Goal: Information Seeking & Learning: Learn about a topic

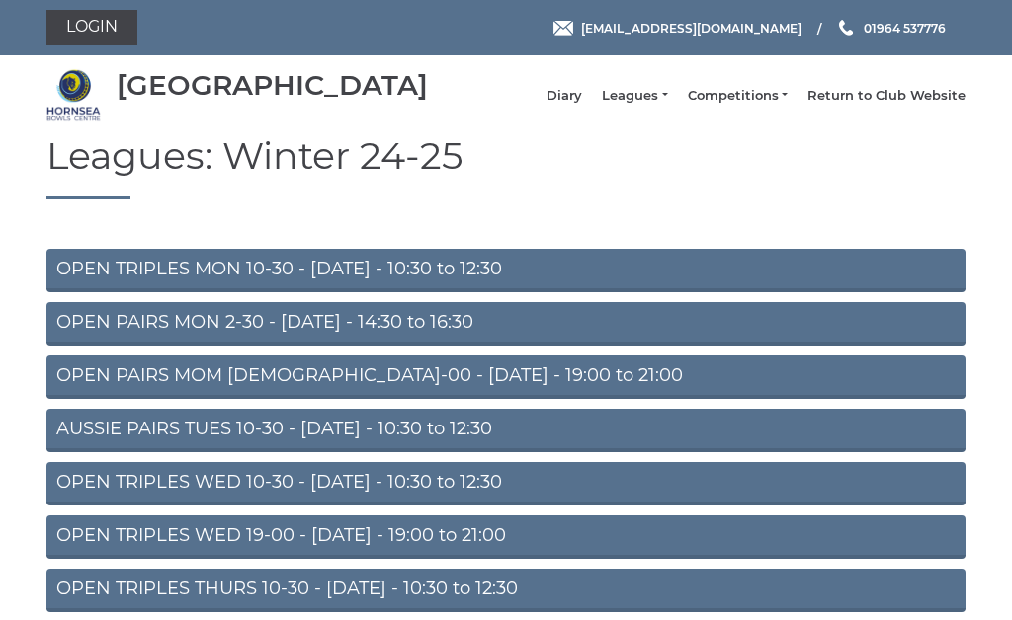
click at [362, 553] on link "OPEN TRIPLES WED 19-00 - Wednesday - 19:00 to 21:00" at bounding box center [505, 537] width 919 height 43
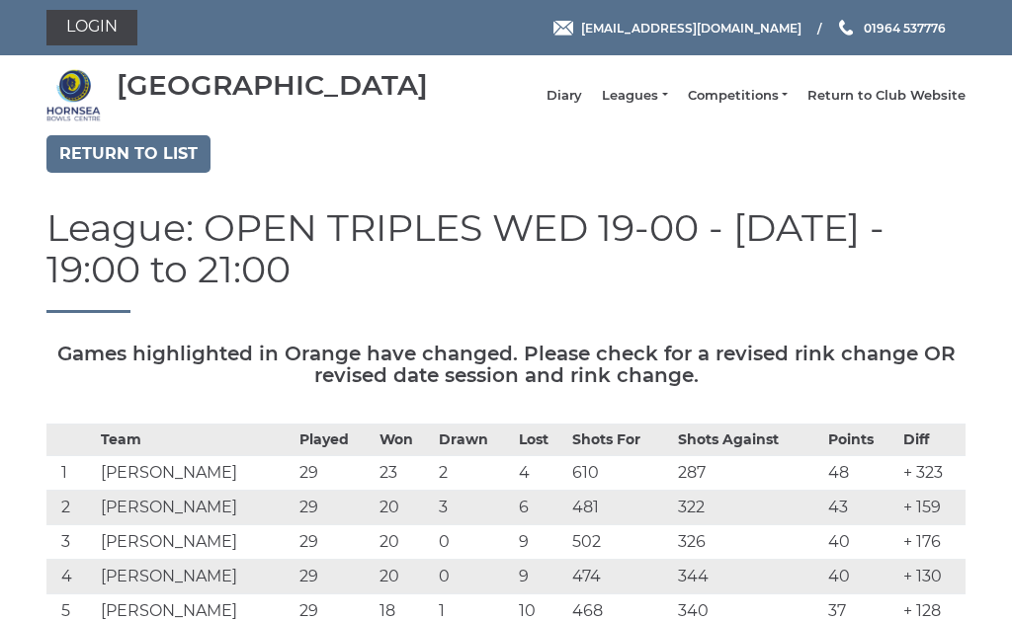
click at [149, 164] on link "Return to list" at bounding box center [128, 154] width 164 height 38
click at [140, 163] on link "Return to list" at bounding box center [128, 154] width 164 height 38
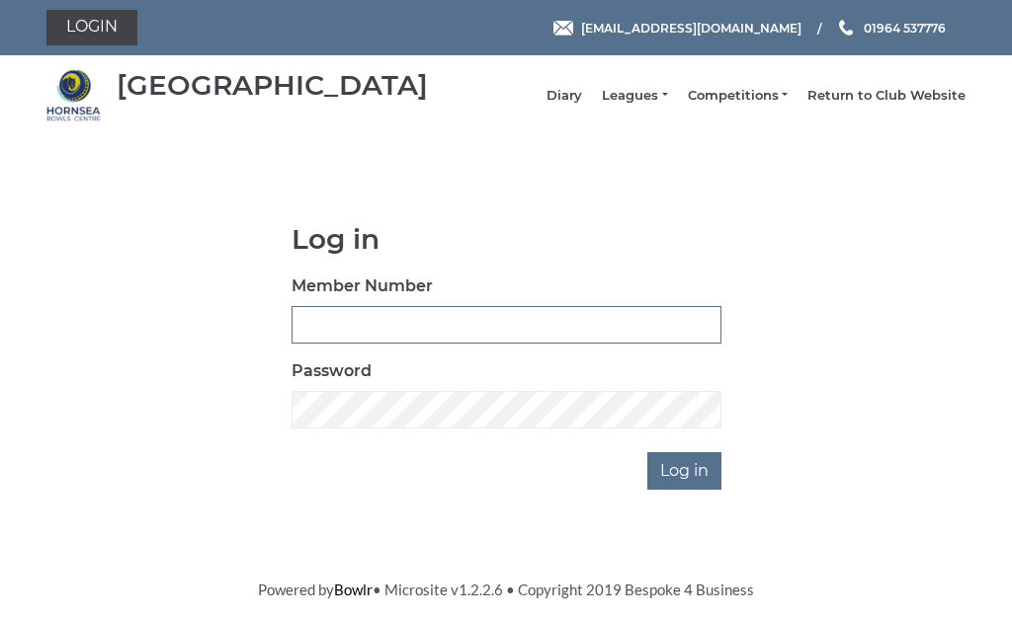
click at [361, 330] on input "Member Number" at bounding box center [506, 325] width 430 height 38
type input "0248"
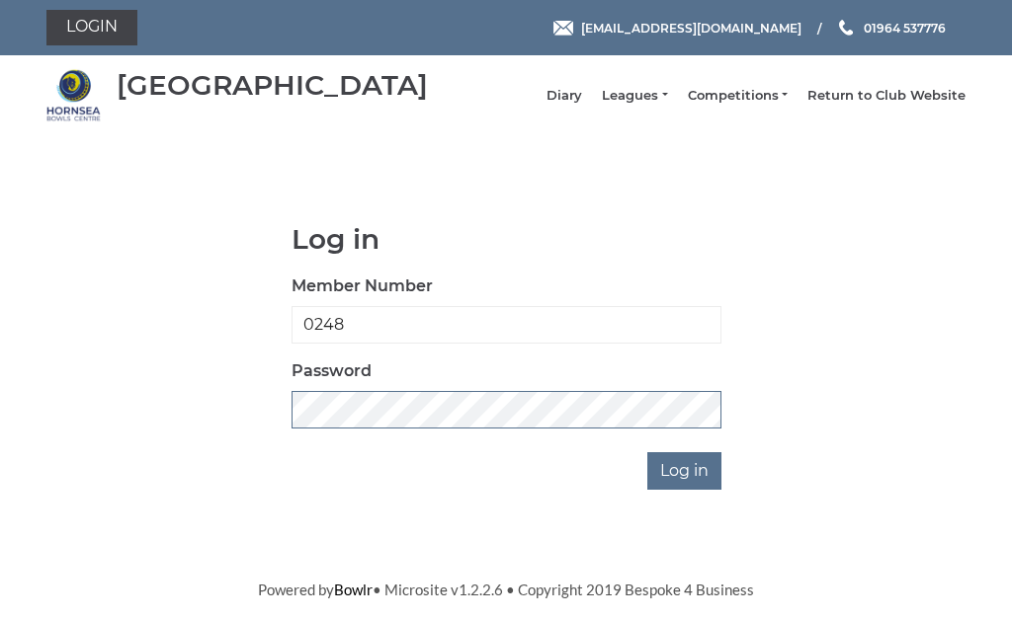
scroll to position [283, 0]
click at [685, 453] on input "Log in" at bounding box center [684, 472] width 74 height 38
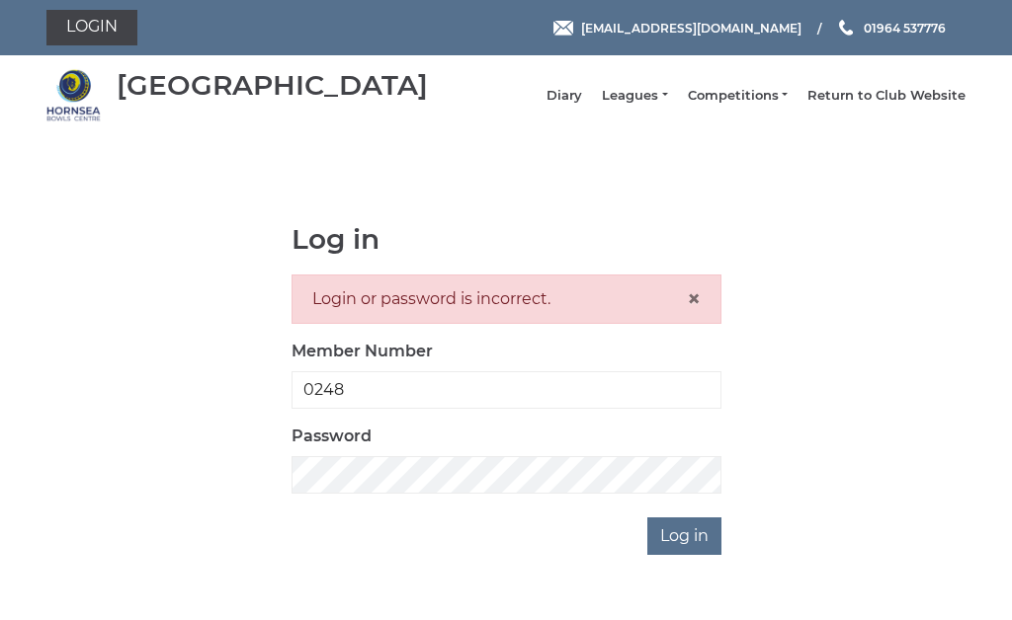
click at [663, 96] on link "Leagues" at bounding box center [634, 96] width 65 height 18
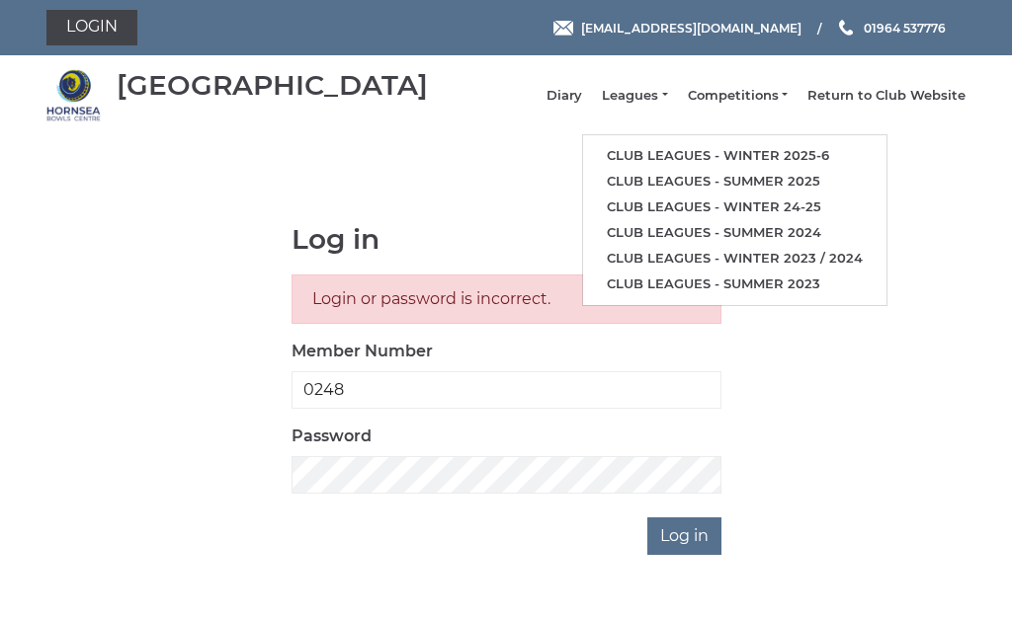
click at [750, 162] on link "Club leagues - Winter 2025-6" at bounding box center [734, 156] width 303 height 26
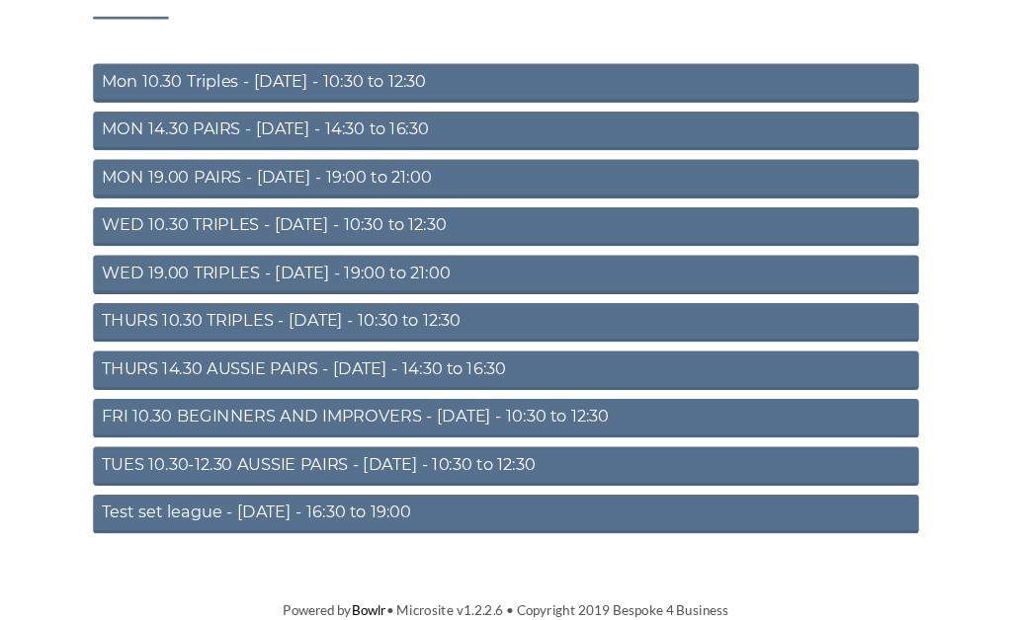
scroll to position [164, 0]
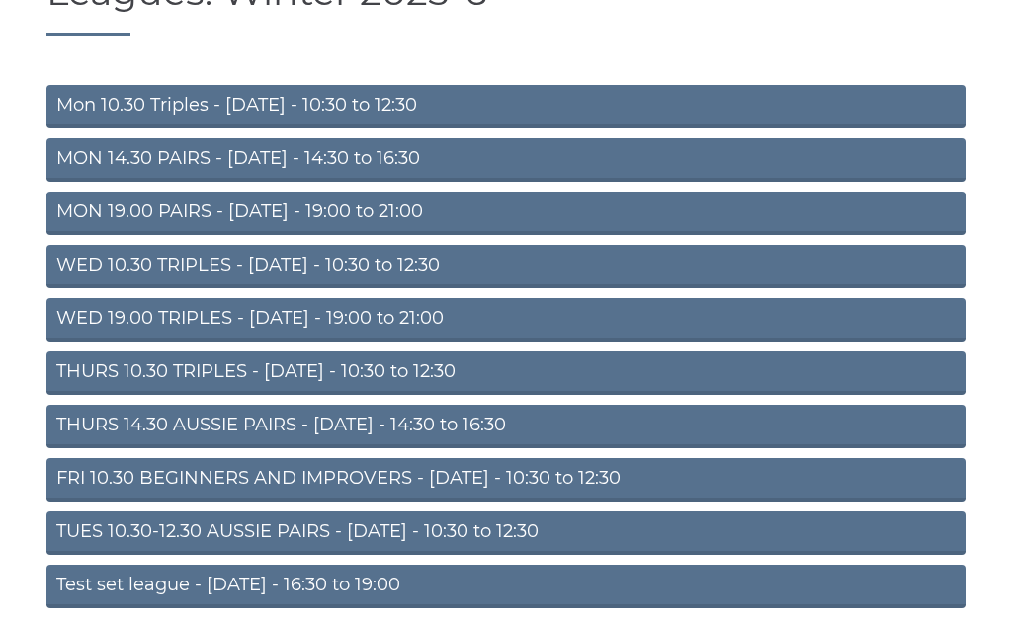
click at [324, 335] on link "WED 19.00 TRIPLES - Wednesday - 19:00 to 21:00" at bounding box center [505, 319] width 919 height 43
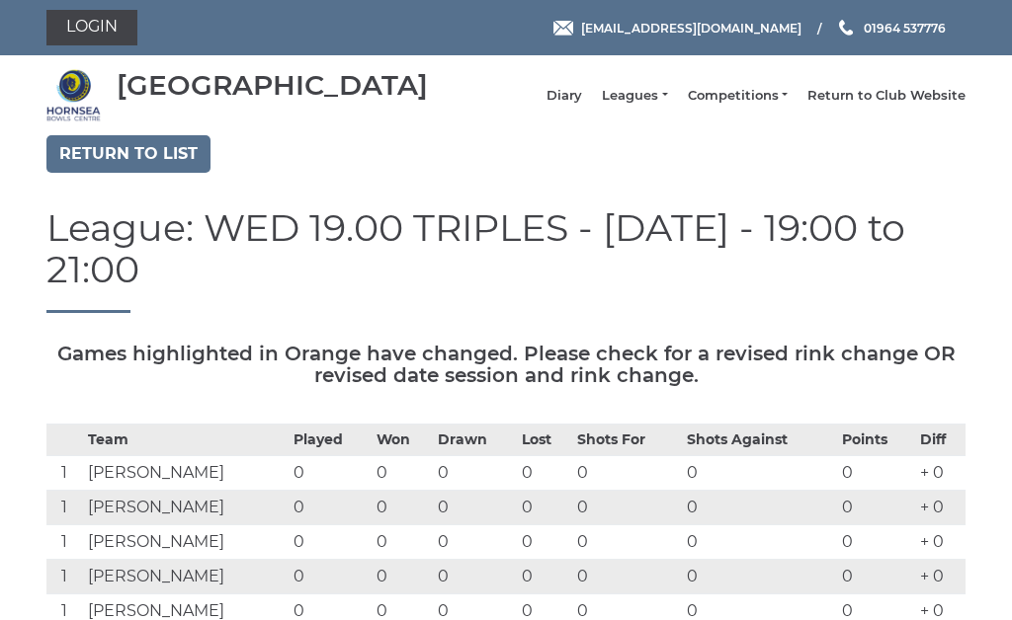
click at [141, 166] on link "Return to list" at bounding box center [128, 154] width 164 height 38
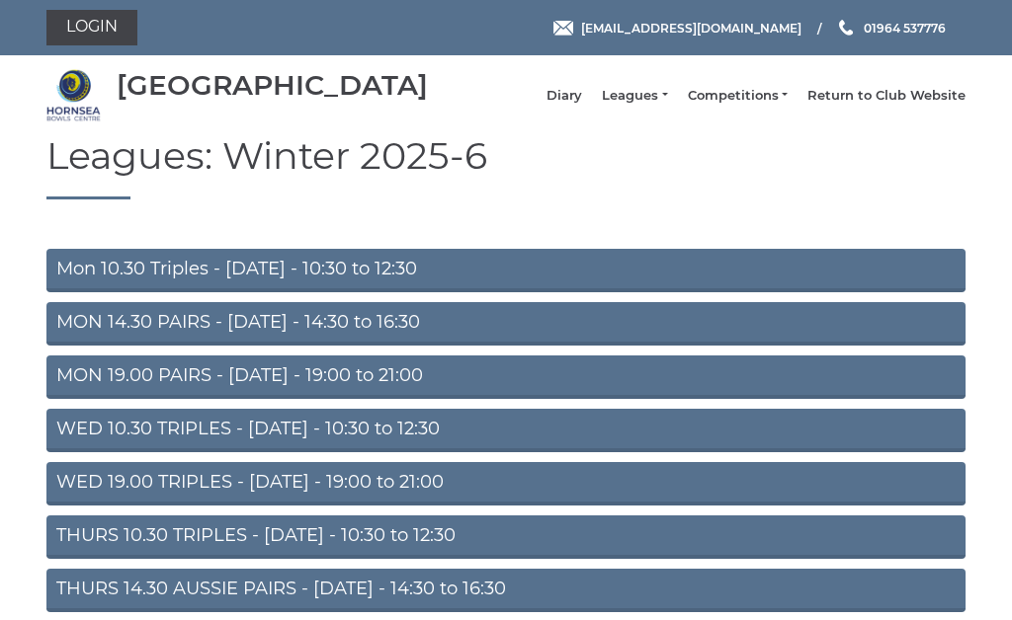
click at [385, 383] on link "MON 19.00 PAIRS - [DATE] - 19:00 to 21:00" at bounding box center [505, 377] width 919 height 43
